Goal: Task Accomplishment & Management: Use online tool/utility

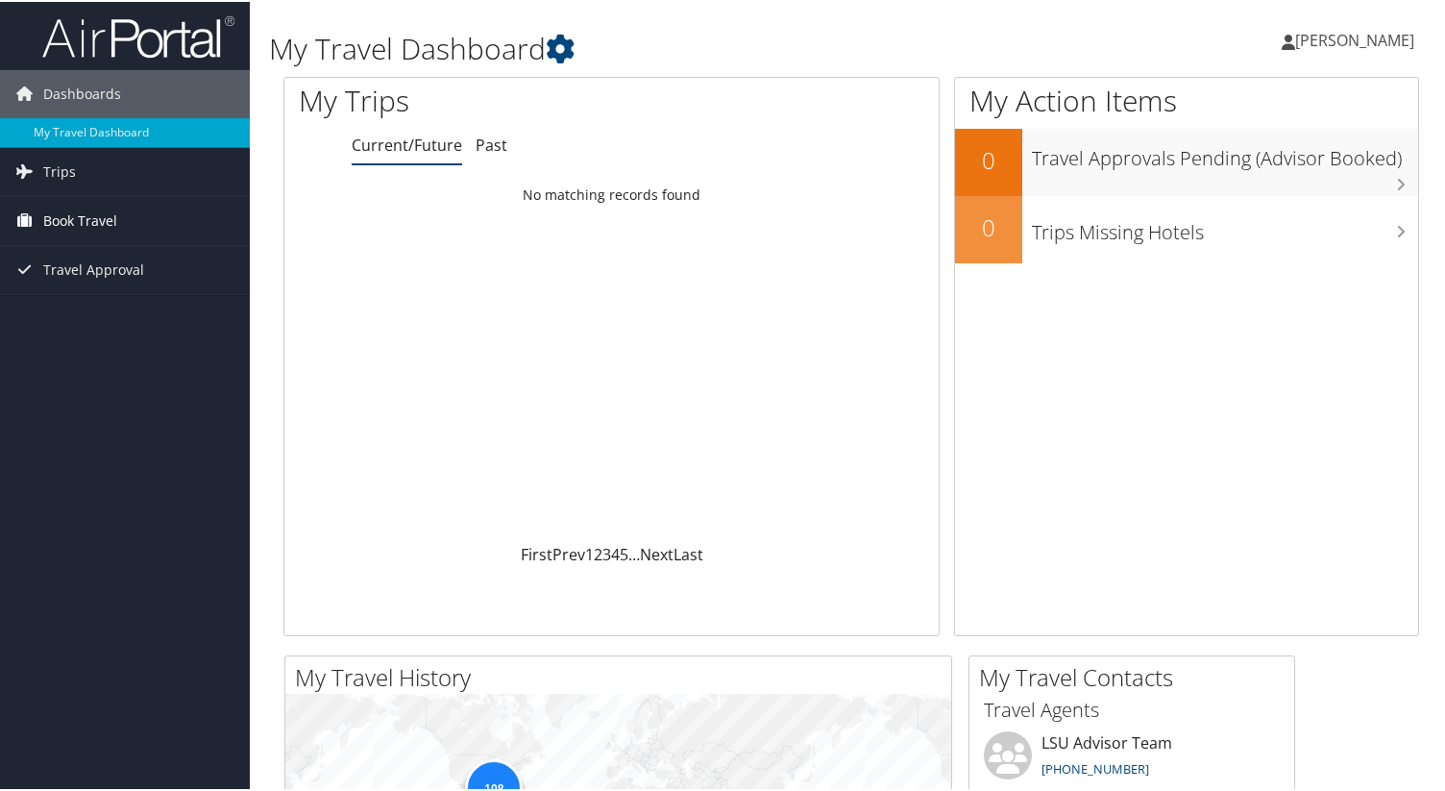
click at [39, 212] on link "Book Travel" at bounding box center [125, 219] width 250 height 48
click at [60, 286] on link "Book/Manage Online Trips" at bounding box center [125, 286] width 250 height 29
